Goal: Information Seeking & Learning: Check status

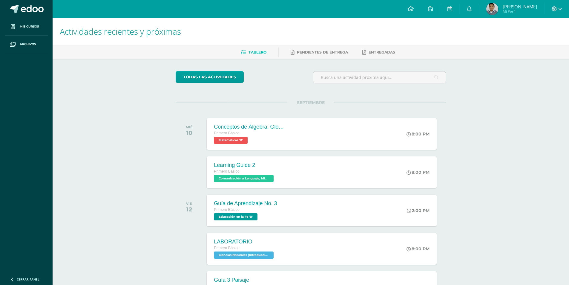
click at [498, 8] on img at bounding box center [492, 9] width 12 height 12
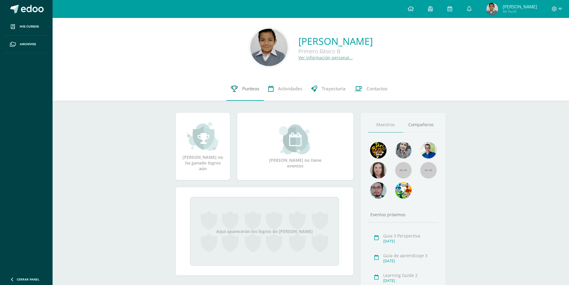
click at [244, 88] on span "Punteos" at bounding box center [250, 88] width 17 height 6
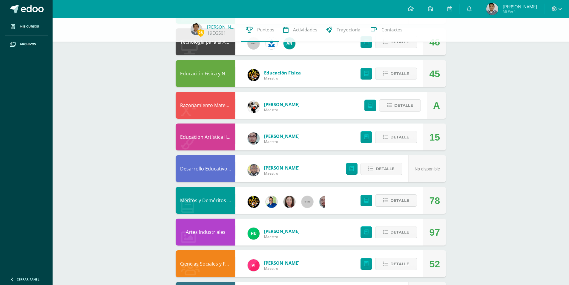
scroll to position [354, 0]
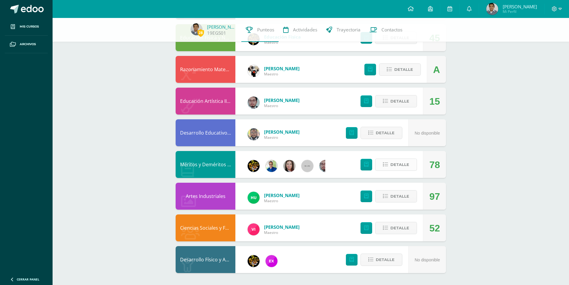
click at [399, 162] on span "Detalle" at bounding box center [399, 164] width 19 height 11
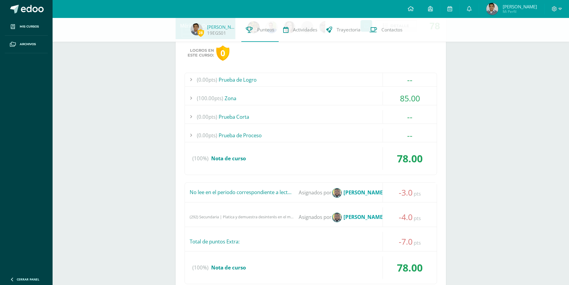
scroll to position [504, 0]
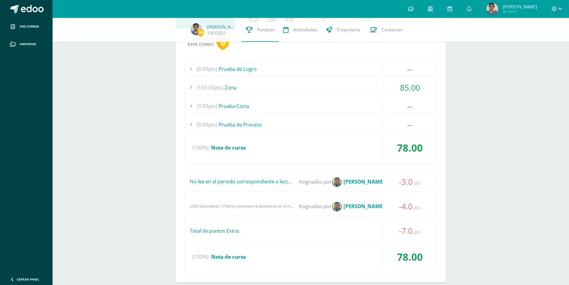
click at [211, 204] on div "(292) Secundaria | Platica y demuestra desinterés en el mensaje de Buenos Días …" at bounding box center [242, 206] width 105 height 4
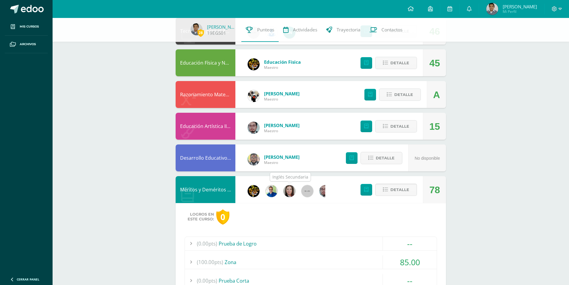
scroll to position [190, 0]
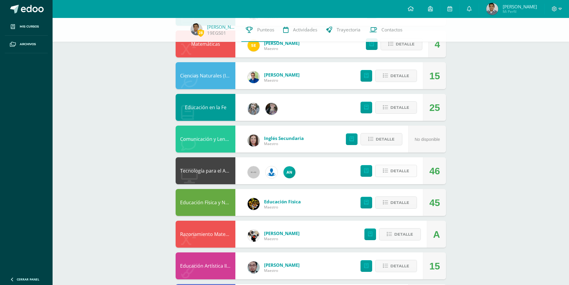
click at [396, 168] on span "Detalle" at bounding box center [399, 170] width 19 height 11
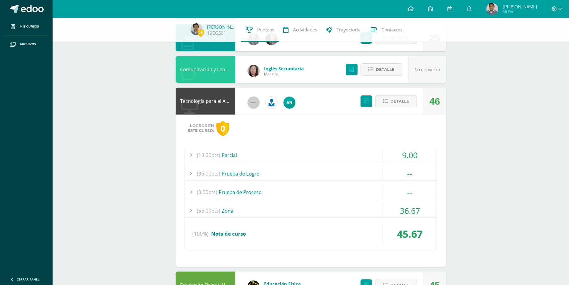
scroll to position [279, 0]
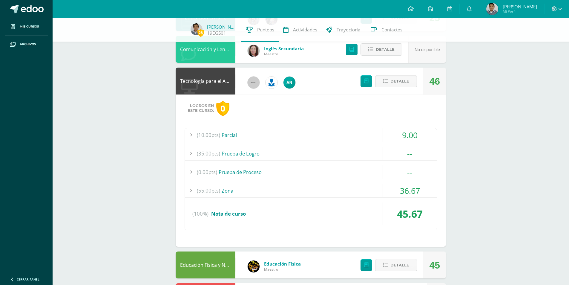
click at [210, 189] on span "(55.00pts)" at bounding box center [208, 190] width 23 height 13
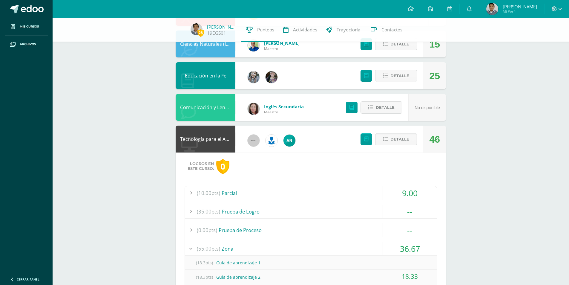
scroll to position [220, 0]
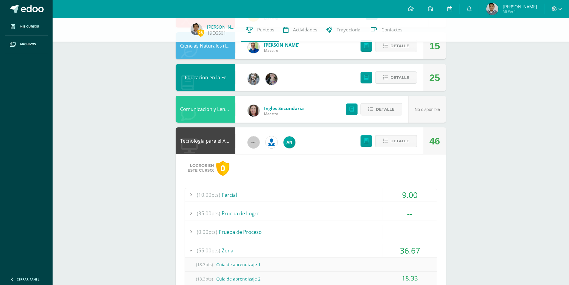
click at [452, 8] on icon at bounding box center [449, 8] width 5 height 5
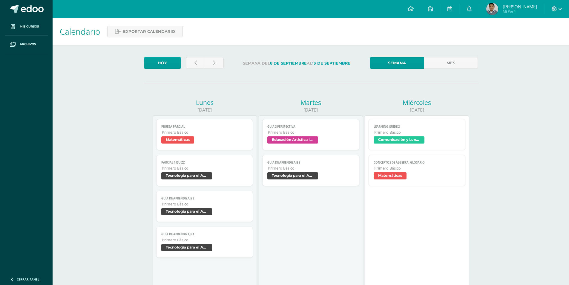
click at [188, 251] on span "Tecnología para el Aprendizaje y la Comunicación (Informática)" at bounding box center [204, 248] width 87 height 9
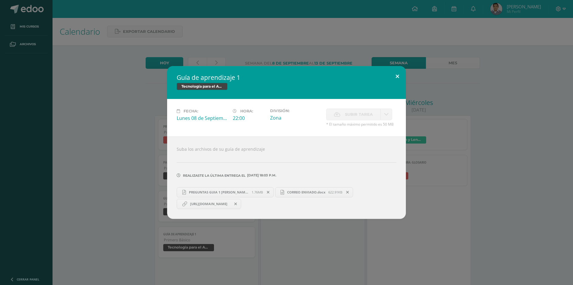
click at [395, 75] on button at bounding box center [397, 76] width 17 height 20
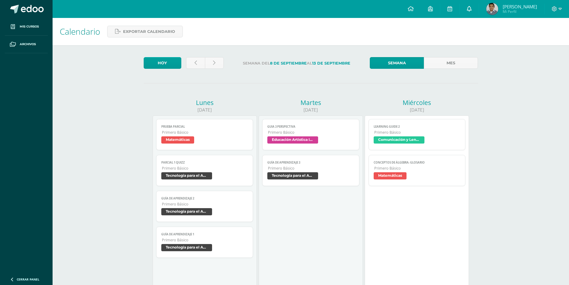
click at [471, 7] on icon at bounding box center [469, 8] width 5 height 5
click at [521, 4] on span "[PERSON_NAME]" at bounding box center [520, 7] width 34 height 6
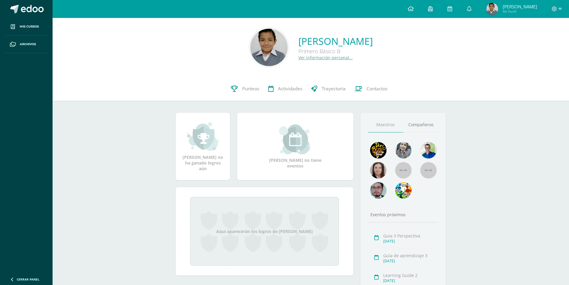
click at [487, 93] on div "0 [PERSON_NAME] 19EGS01 Punteos Actividades Trayectoria Contactos" at bounding box center [311, 89] width 516 height 24
